Goal: Task Accomplishment & Management: Use online tool/utility

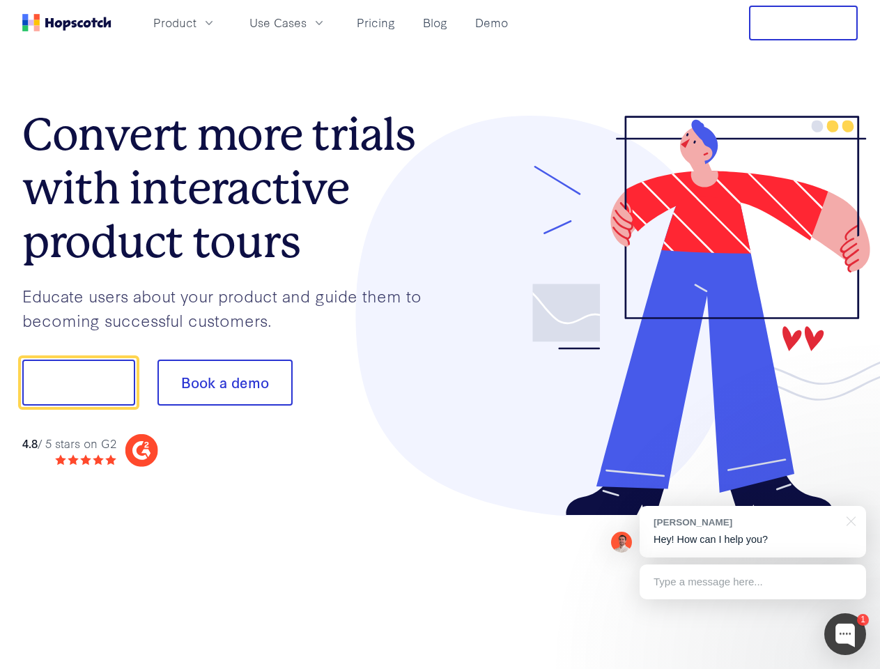
click at [441, 335] on div at bounding box center [650, 316] width 418 height 401
click at [197, 22] on span "Product" at bounding box center [174, 22] width 43 height 17
click at [307, 22] on span "Use Cases" at bounding box center [278, 22] width 57 height 17
click at [804, 23] on button "Free Trial" at bounding box center [803, 23] width 109 height 35
click at [78, 383] on button "Show me!" at bounding box center [78, 383] width 113 height 46
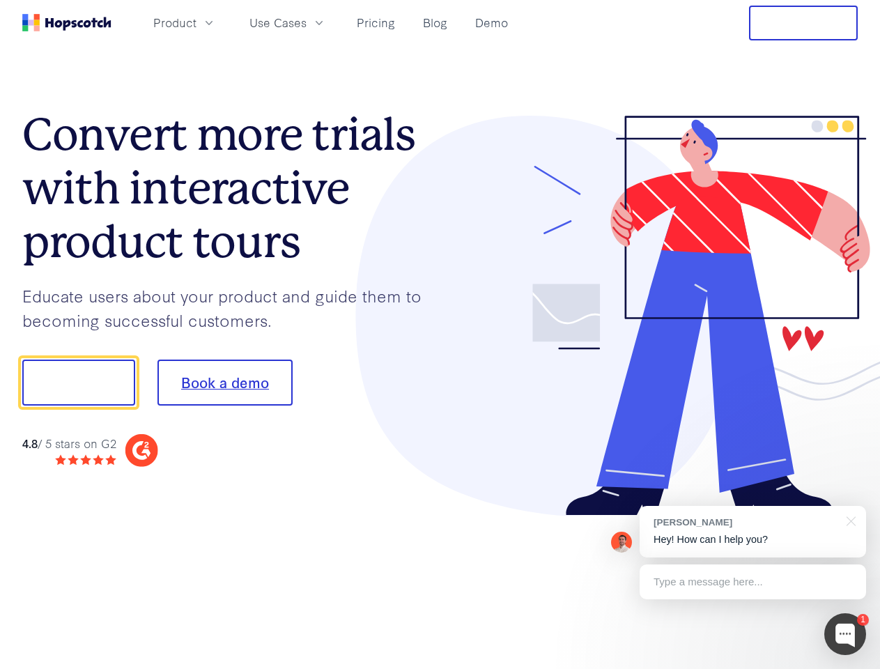
click at [224, 383] on button "Book a demo" at bounding box center [225, 383] width 135 height 46
click at [846, 634] on div at bounding box center [846, 634] width 42 height 42
click at [753, 532] on div "[PERSON_NAME] Hey! How can I help you?" at bounding box center [753, 532] width 227 height 52
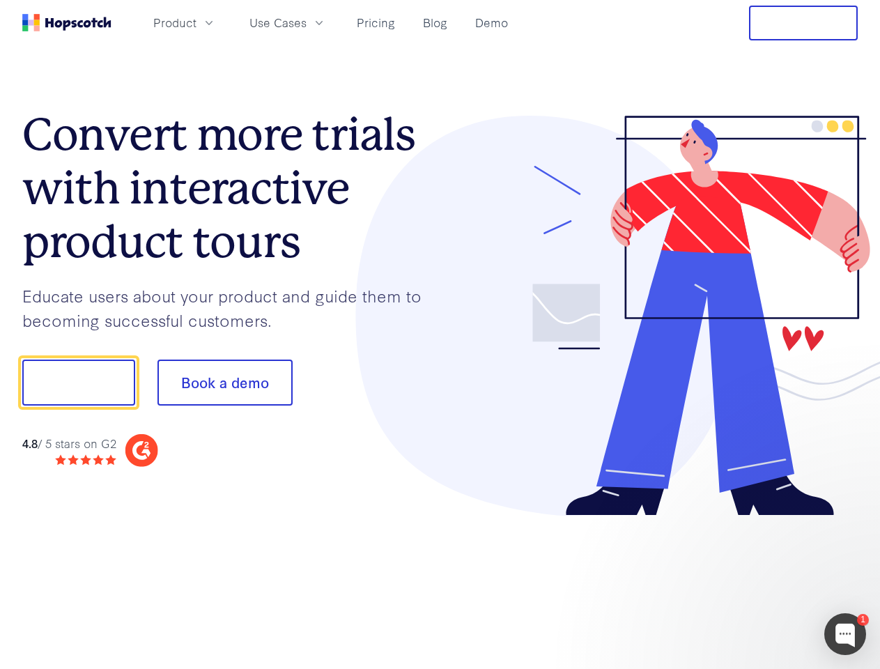
click at [849, 520] on div at bounding box center [735, 380] width 261 height 465
click at [753, 582] on div at bounding box center [735, 474] width 261 height 278
